Goal: Contribute content

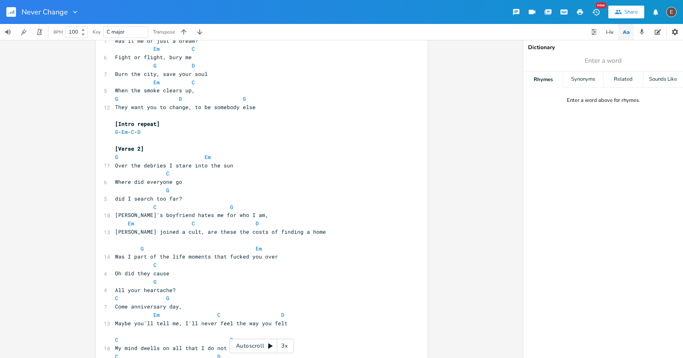
scroll to position [304, 0]
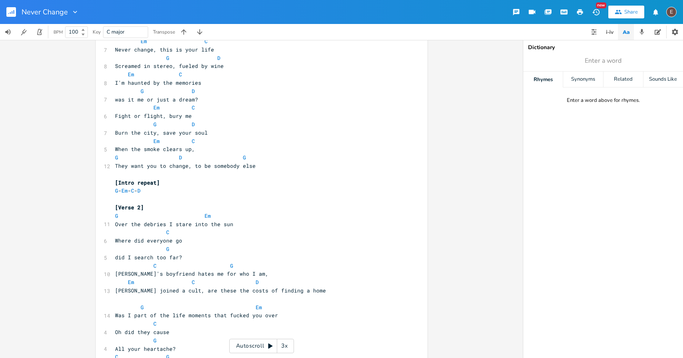
click at [12, 14] on rect "button" at bounding box center [11, 12] width 10 height 10
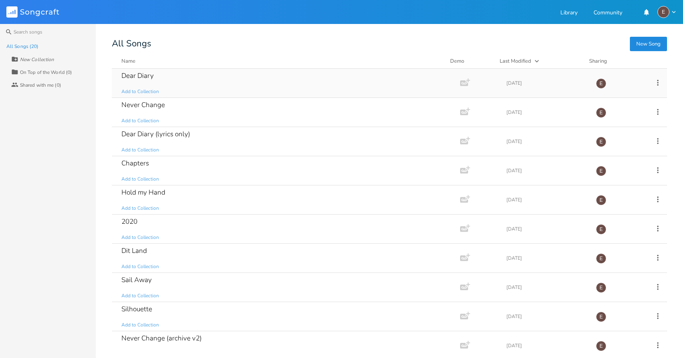
click at [256, 81] on div "Dear Diary Add to Collection" at bounding box center [284, 83] width 326 height 29
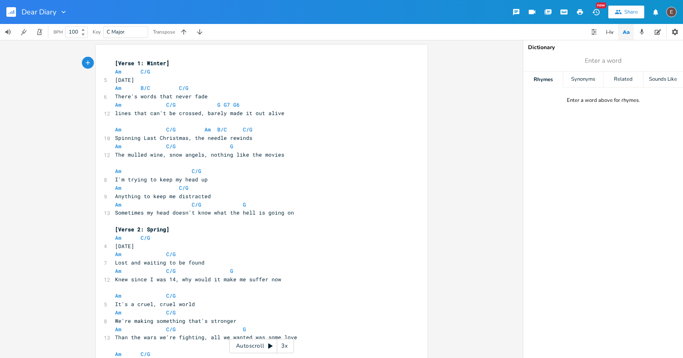
click at [6, 12] on div "Dear Diary" at bounding box center [34, 12] width 68 height 24
click at [7, 12] on rect "button" at bounding box center [11, 12] width 10 height 10
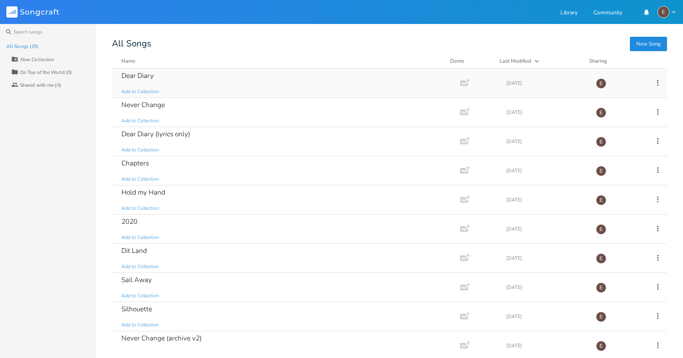
click at [194, 74] on div "Dear Diary Add to Collection" at bounding box center [284, 83] width 326 height 29
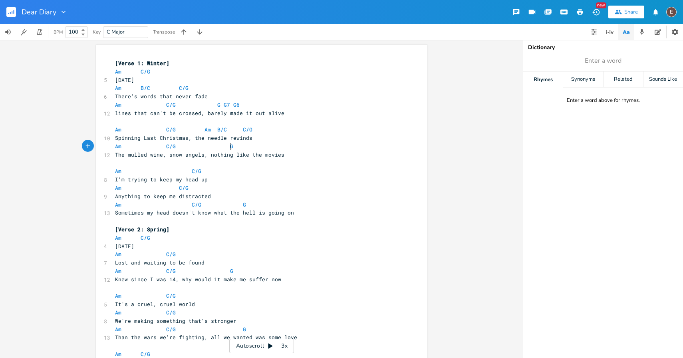
click at [237, 144] on pre "Am C/G G" at bounding box center [257, 146] width 289 height 8
type textarea "G G7 G6"
drag, startPoint x: 236, startPoint y: 104, endPoint x: 214, endPoint y: 106, distance: 22.5
click at [214, 106] on span "Am C/G G G7 G6" at bounding box center [179, 104] width 128 height 7
click at [243, 149] on pre "Am C/G G" at bounding box center [257, 146] width 289 height 8
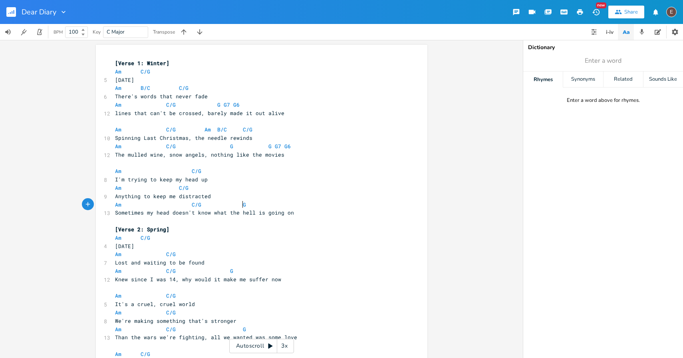
click at [249, 204] on pre "Am C/G G" at bounding box center [257, 205] width 289 height 8
click at [154, 192] on pre "Anything to keep me distracted" at bounding box center [257, 196] width 289 height 8
click at [158, 190] on span at bounding box center [159, 188] width 13 height 8
click at [153, 190] on span at bounding box center [159, 188] width 13 height 8
type textarea "C"
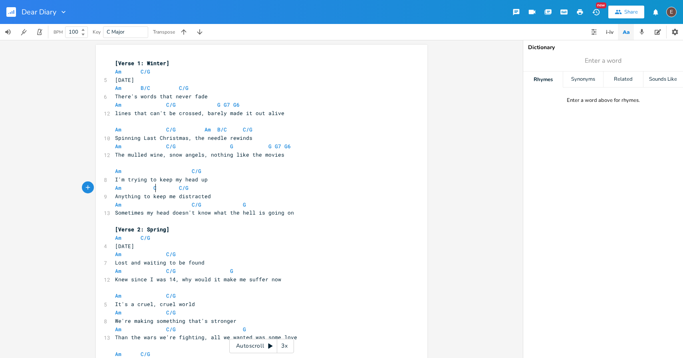
scroll to position [0, 3]
type textarea "B?C"
type textarea "/C"
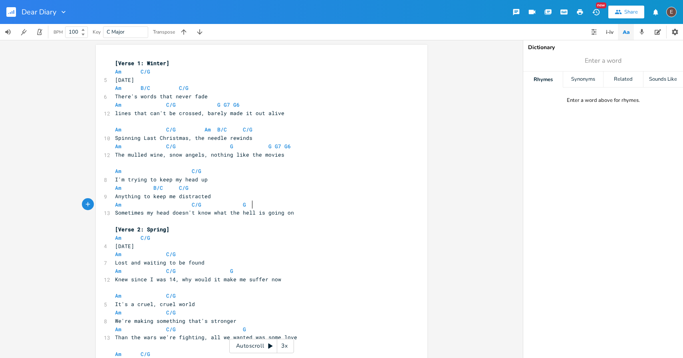
drag, startPoint x: 254, startPoint y: 205, endPoint x: 271, endPoint y: 202, distance: 17.0
click at [256, 205] on span at bounding box center [262, 205] width 13 height 8
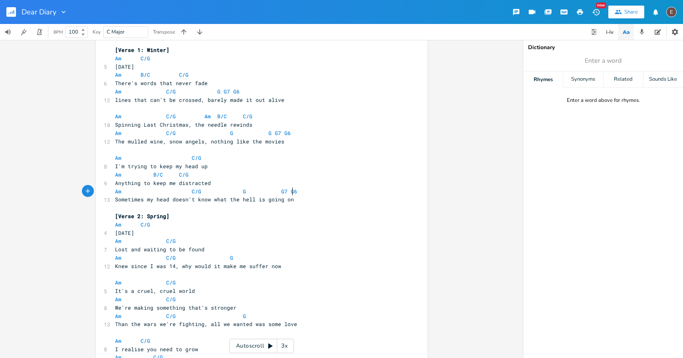
type textarea "G7 G6"
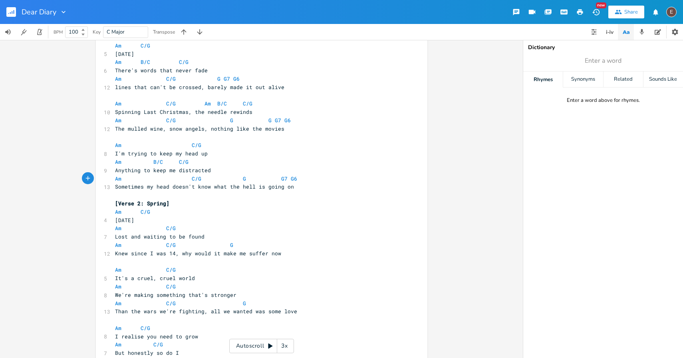
scroll to position [26, 0]
click at [224, 78] on span "G7" at bounding box center [227, 79] width 6 height 8
click at [310, 127] on pre "The mulled wine, snow angels, nothing like the movies" at bounding box center [257, 128] width 289 height 8
click at [269, 117] on span "G" at bounding box center [270, 120] width 3 height 8
click at [298, 139] on pre "​" at bounding box center [257, 137] width 289 height 8
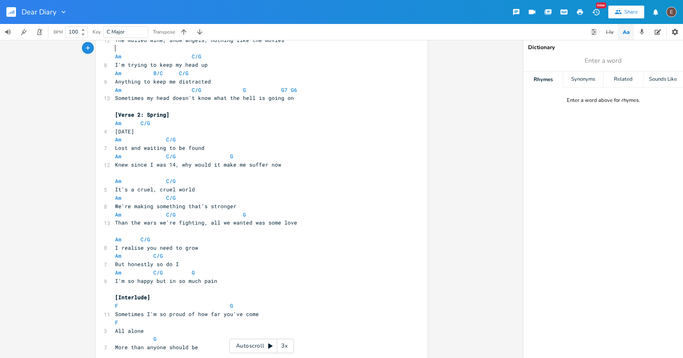
scroll to position [119, 0]
